Goal: Task Accomplishment & Management: Use online tool/utility

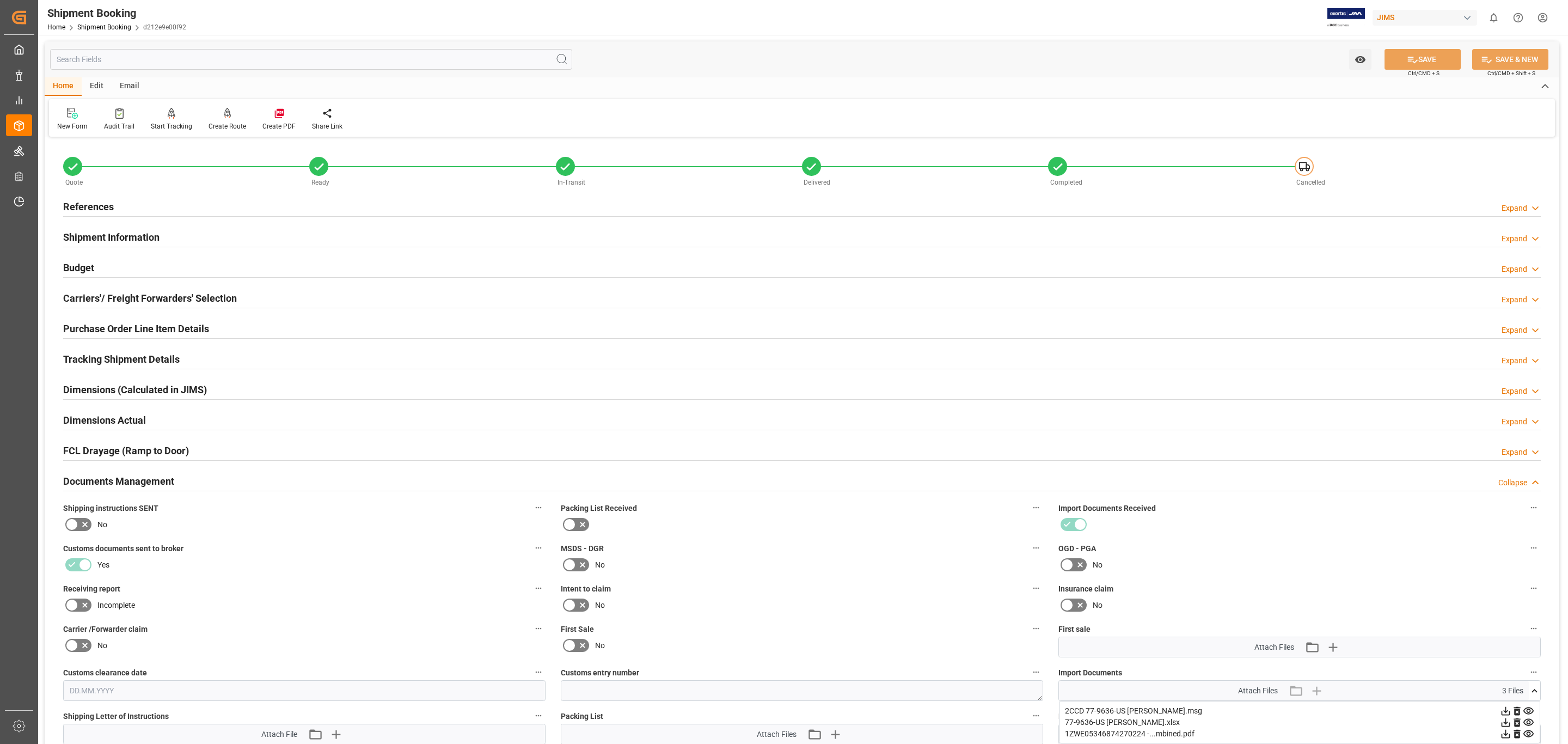
scroll to position [163, 0]
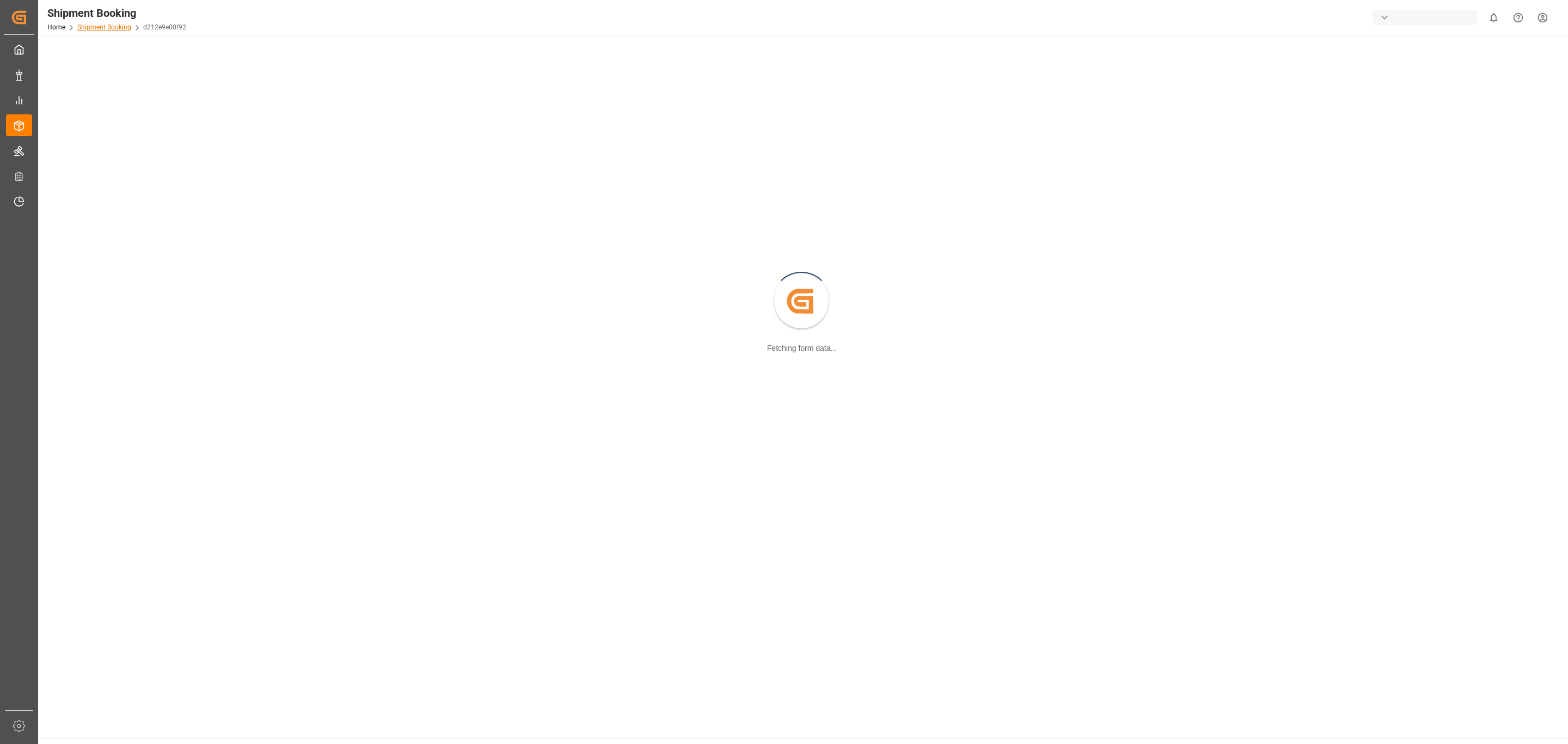
click at [105, 23] on link "Shipment Booking" at bounding box center [104, 27] width 54 height 7
